Goal: Task Accomplishment & Management: Complete application form

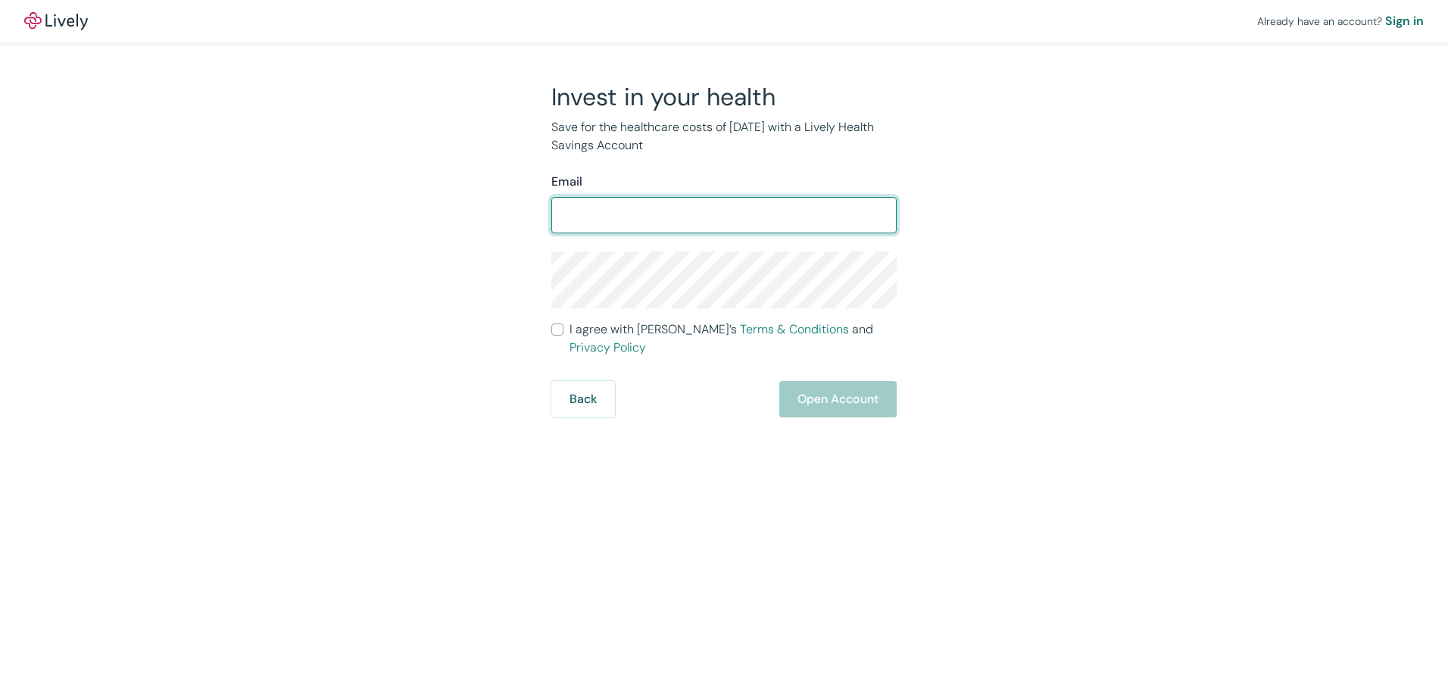
click at [589, 210] on input "Email" at bounding box center [723, 215] width 345 height 30
type input "[PERSON_NAME][EMAIL_ADDRESS][PERSON_NAME][DOMAIN_NAME]"
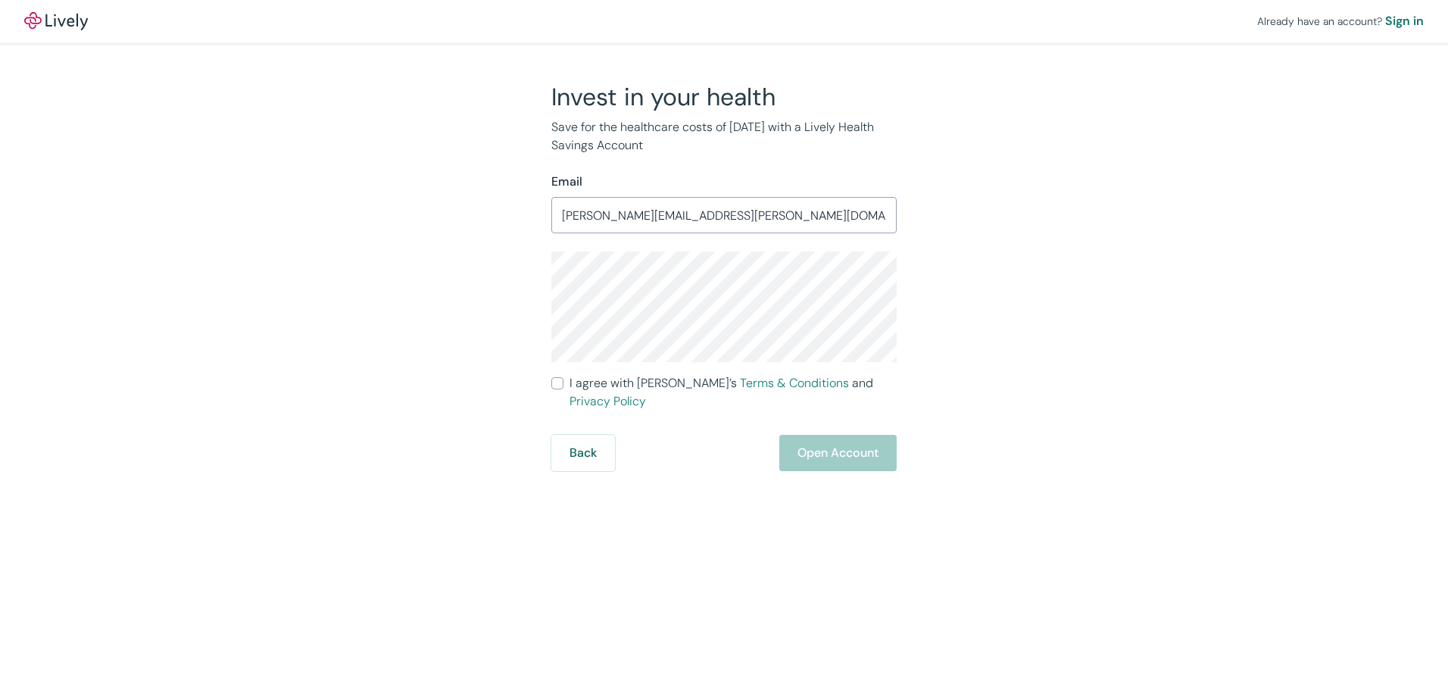
click at [452, 277] on div "Invest in your health Save for the healthcare costs of [DATE] with a Lively Hea…" at bounding box center [714, 276] width 727 height 389
click at [633, 551] on div "Already have an account? Sign in Invest in your health Save for the healthcare …" at bounding box center [724, 350] width 1448 height 700
click at [559, 383] on input "I agree with Lively’s Terms & Conditions and Privacy Policy" at bounding box center [557, 383] width 12 height 12
checkbox input "true"
click at [830, 436] on button "Open Account" at bounding box center [837, 453] width 117 height 36
